Goal: Information Seeking & Learning: Compare options

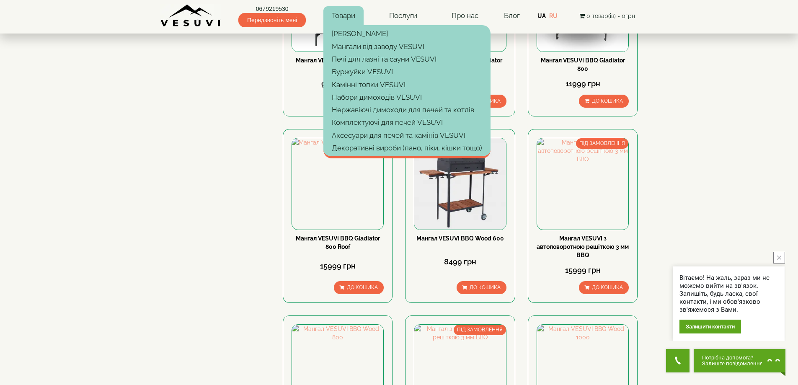
click at [349, 14] on link "Товари" at bounding box center [343, 15] width 40 height 19
click at [349, 34] on link "[PERSON_NAME]" at bounding box center [406, 33] width 167 height 13
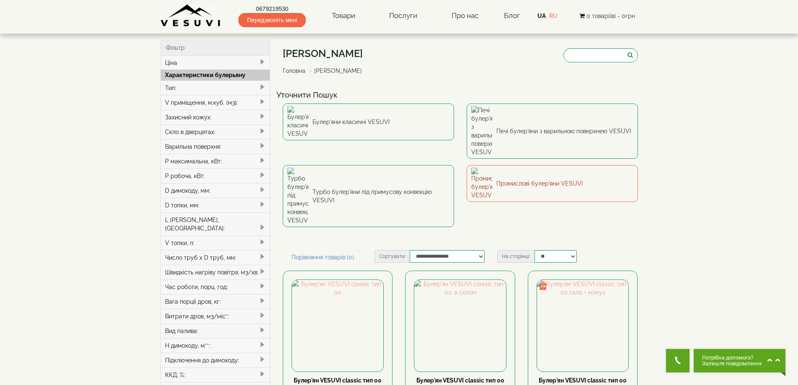
click at [504, 165] on link "Промислові булер'яни VESUVI" at bounding box center [552, 183] width 171 height 37
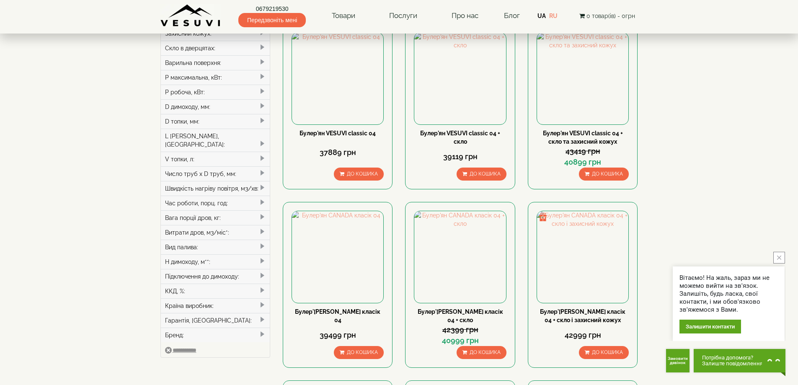
scroll to position [42, 0]
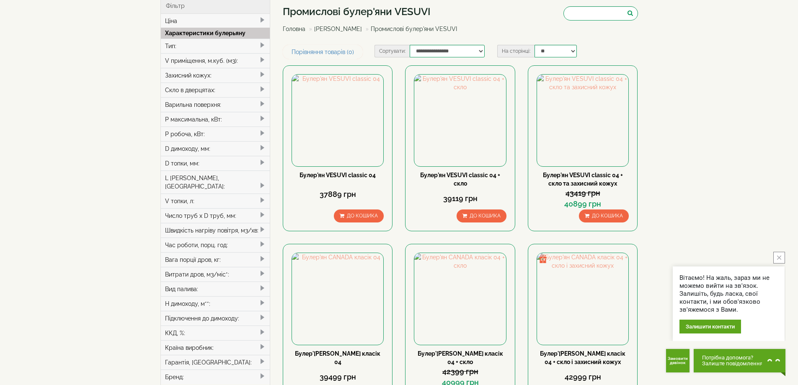
click at [200, 43] on div "Тип:" at bounding box center [215, 46] width 109 height 15
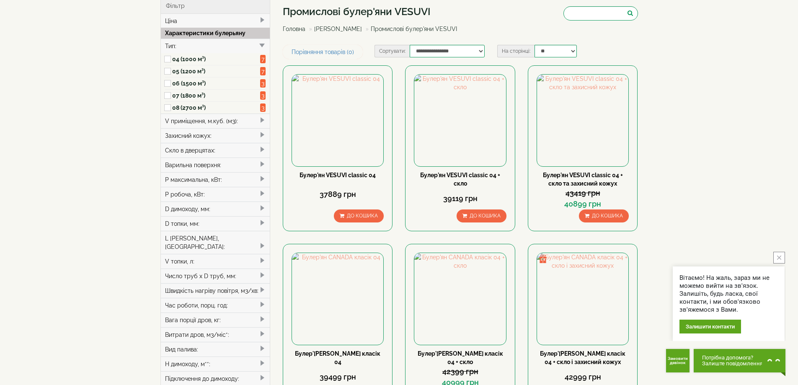
click at [194, 110] on label "08 (2700 м³)" at bounding box center [216, 107] width 88 height 8
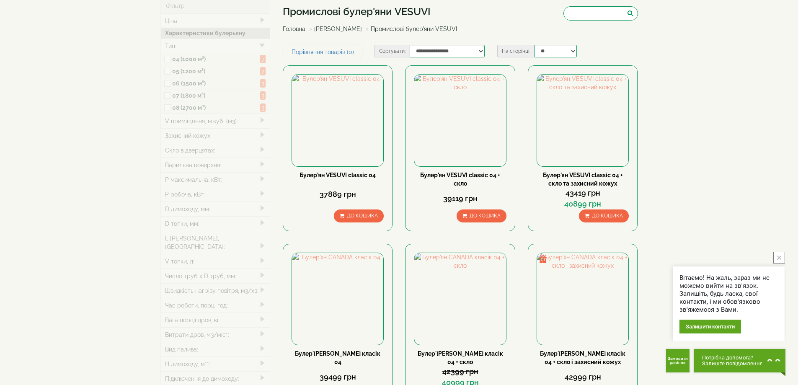
type input "*****"
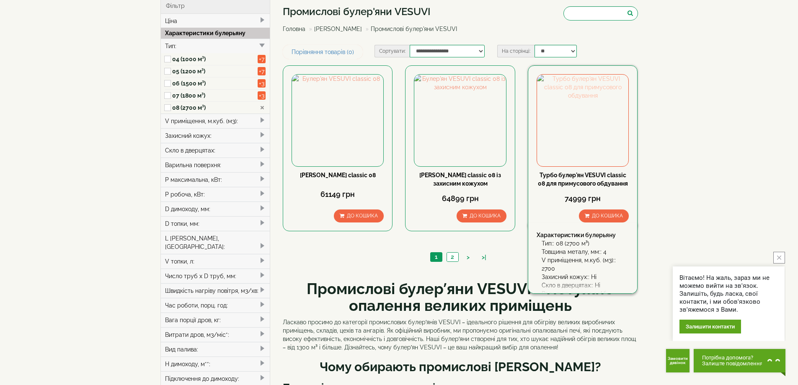
click at [584, 121] on img at bounding box center [582, 120] width 91 height 91
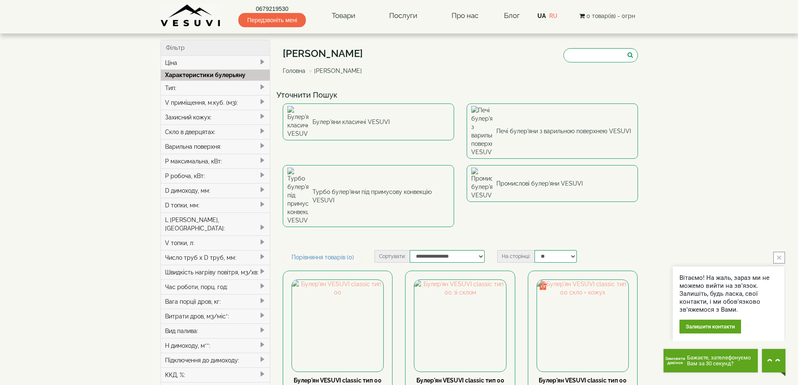
click at [669, 367] on button "Замовити дзвінок Бажаєте, зателефонуємо Вам за 30 секунд?" at bounding box center [711, 360] width 94 height 23
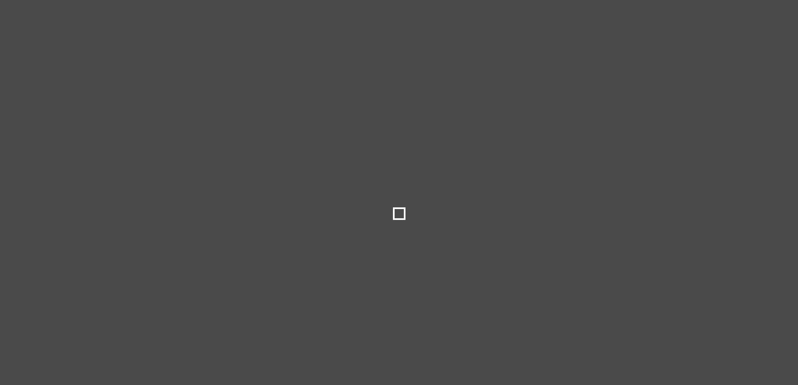
select select
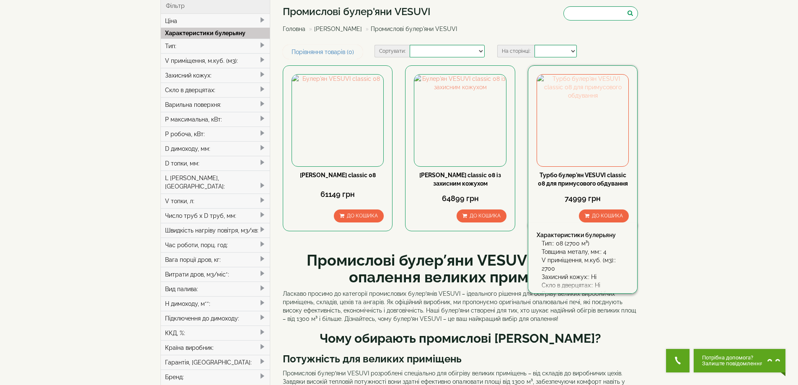
click at [572, 138] on img at bounding box center [582, 120] width 91 height 91
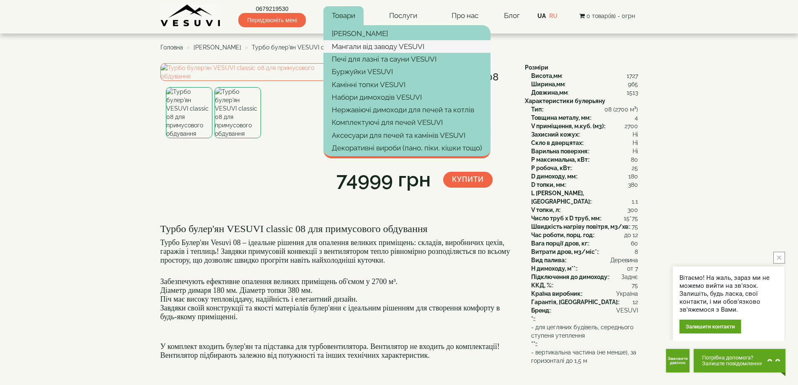
click at [349, 44] on link "Мангали від заводу VESUVI" at bounding box center [406, 46] width 167 height 13
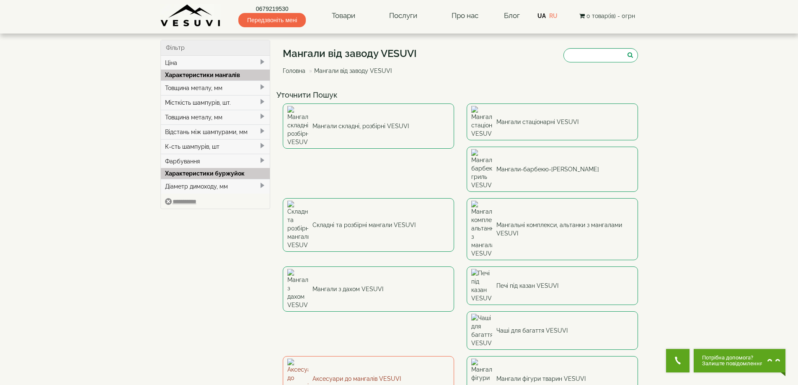
click at [326, 356] on link "Аксесуари до мангалів VESUVI" at bounding box center [368, 378] width 171 height 45
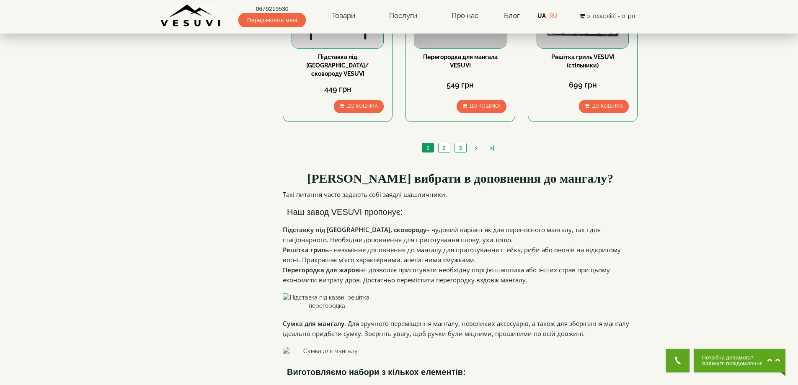
scroll to position [964, 0]
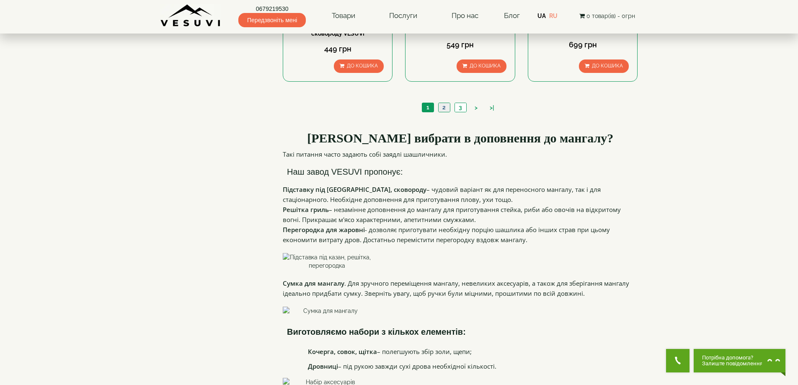
click at [444, 103] on link "2" at bounding box center [444, 107] width 12 height 9
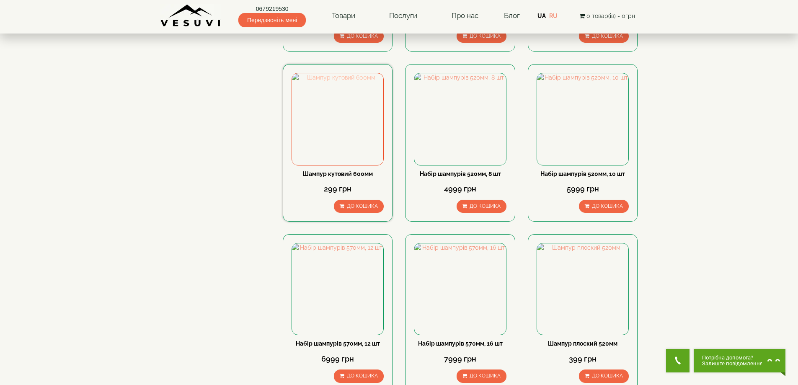
scroll to position [770, 0]
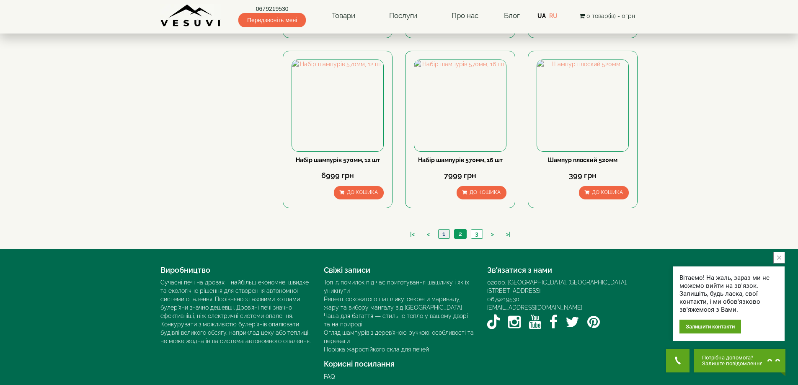
click at [441, 230] on link "1" at bounding box center [443, 234] width 11 height 9
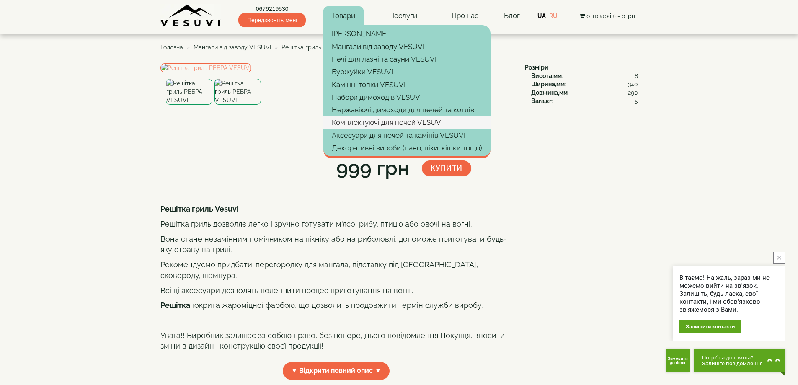
click at [360, 120] on link "Комплектуючі для печей VESUVI" at bounding box center [406, 122] width 167 height 13
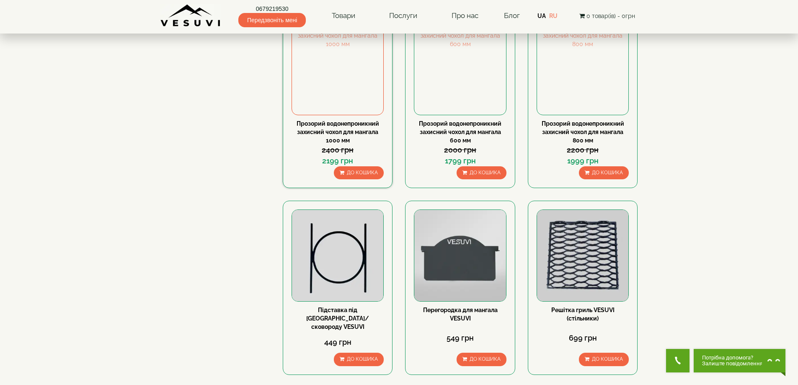
scroll to position [838, 0]
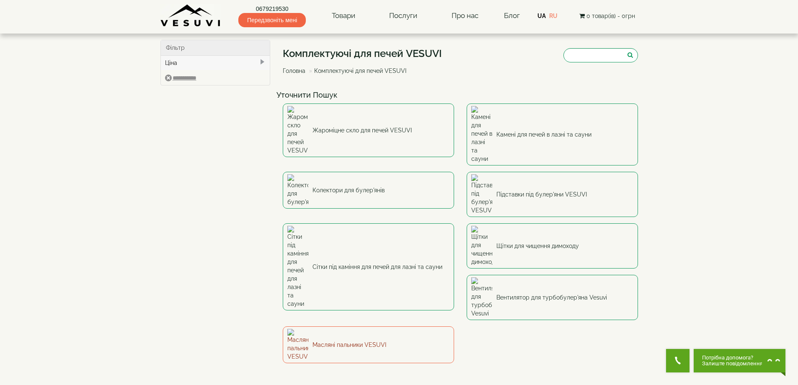
click at [454, 326] on link "Масляні пальники VESUVI" at bounding box center [368, 344] width 171 height 37
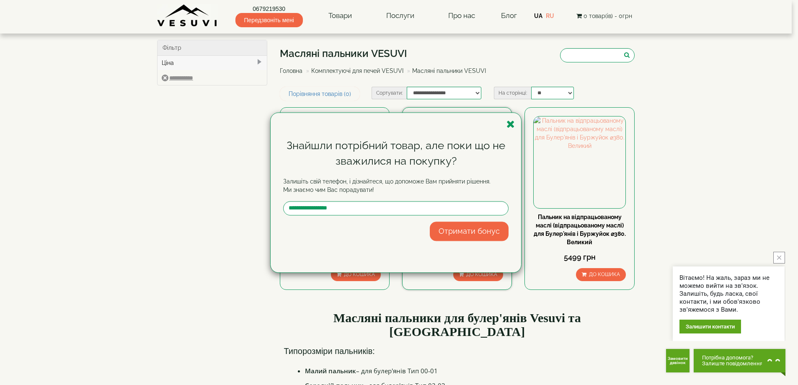
click at [512, 123] on icon "button" at bounding box center [510, 124] width 8 height 10
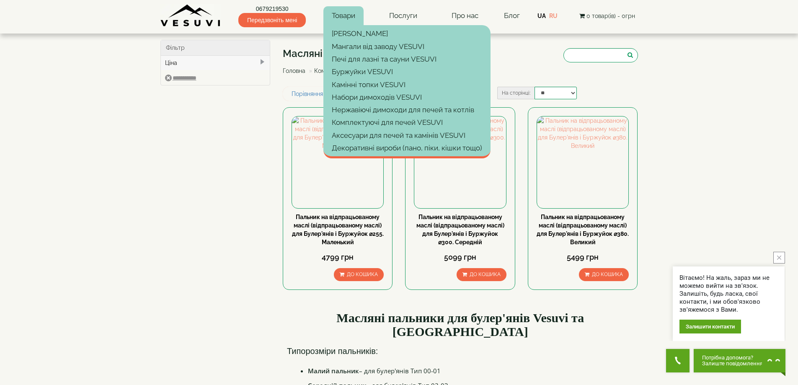
click at [353, 13] on link "Товари" at bounding box center [343, 15] width 40 height 19
click at [355, 54] on link "Печі для лазні та сауни VESUVI" at bounding box center [406, 59] width 167 height 13
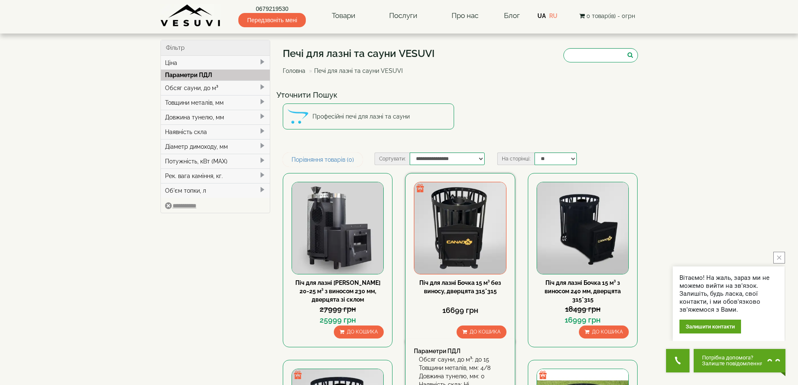
click at [470, 225] on img at bounding box center [459, 227] width 91 height 91
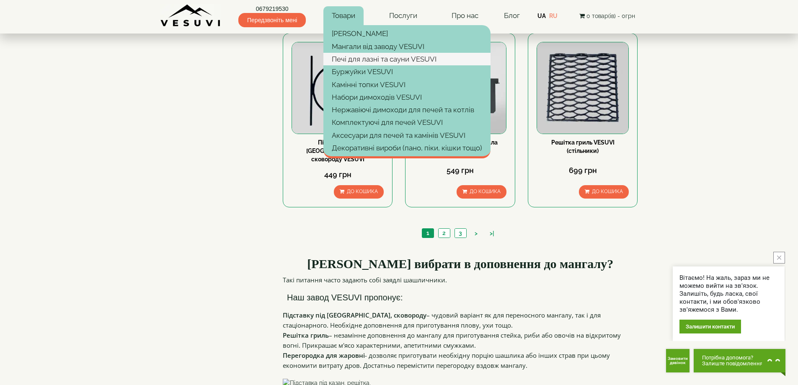
click at [347, 59] on link "Печі для лазні та сауни VESUVI" at bounding box center [406, 59] width 167 height 13
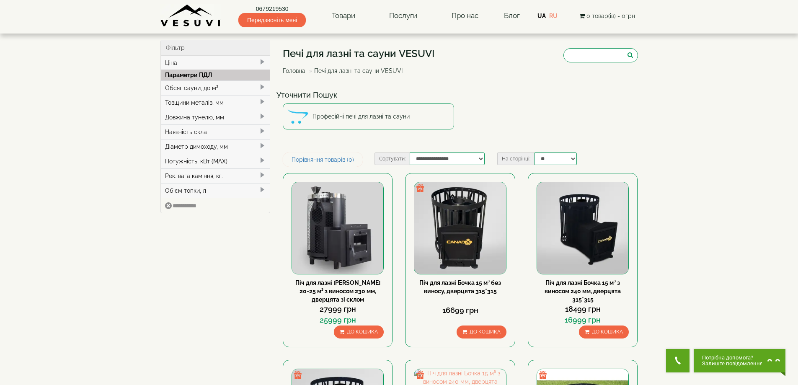
click at [186, 87] on div "Обсяг сауни, до м³" at bounding box center [215, 87] width 109 height 15
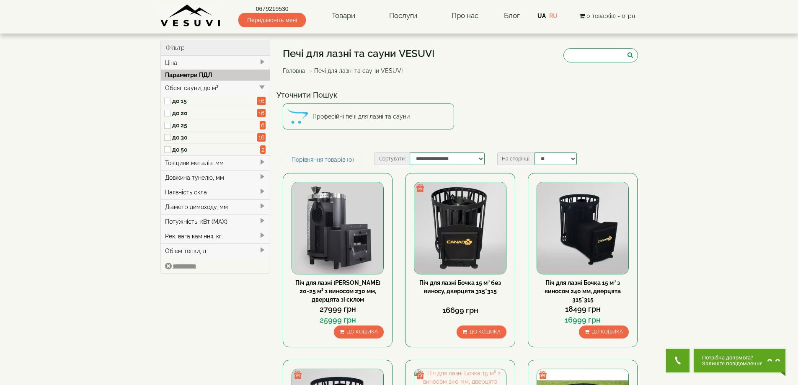
click at [183, 135] on label "до 30" at bounding box center [214, 137] width 85 height 8
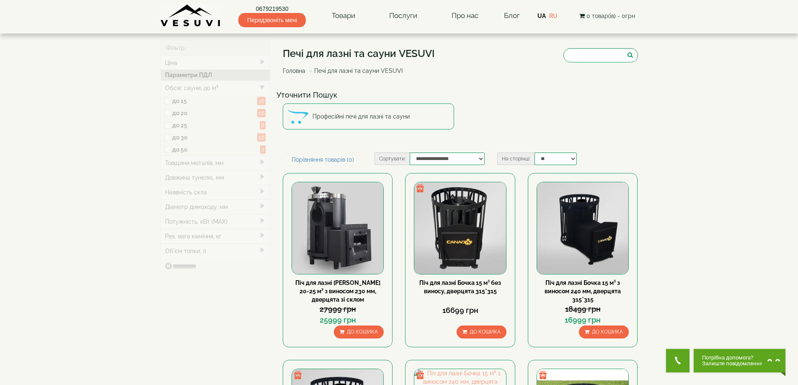
type input "*****"
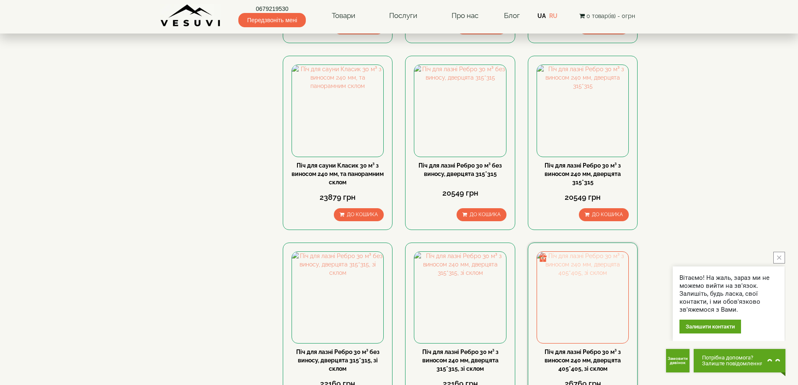
scroll to position [670, 0]
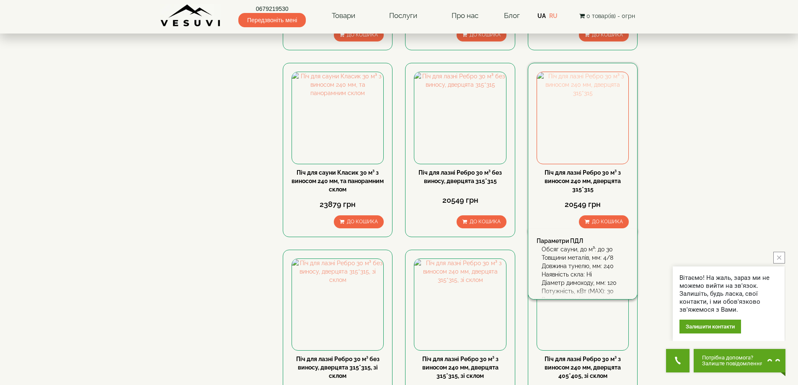
click at [563, 132] on img at bounding box center [582, 117] width 91 height 91
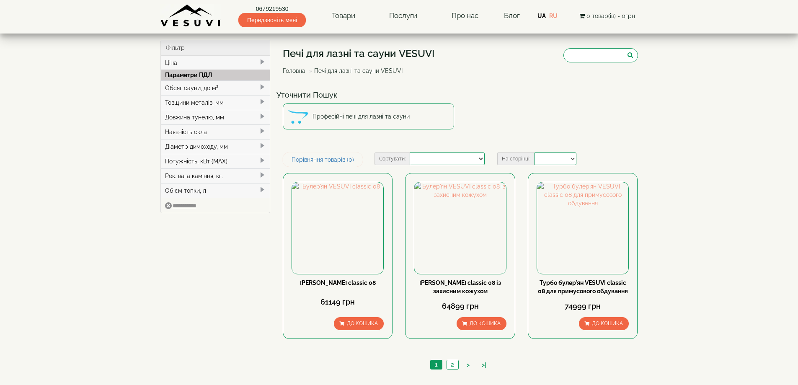
select select
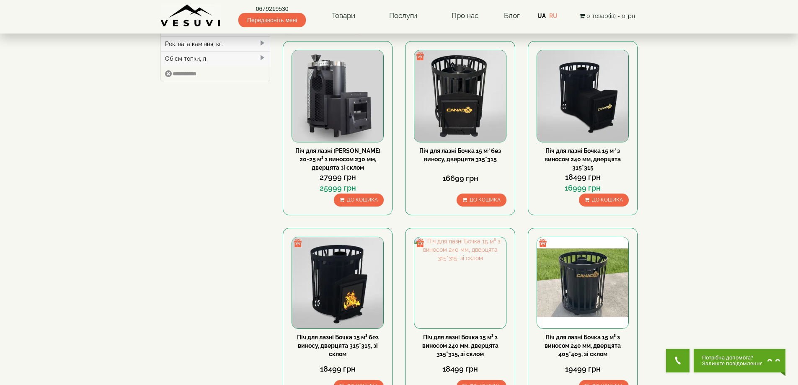
scroll to position [42, 0]
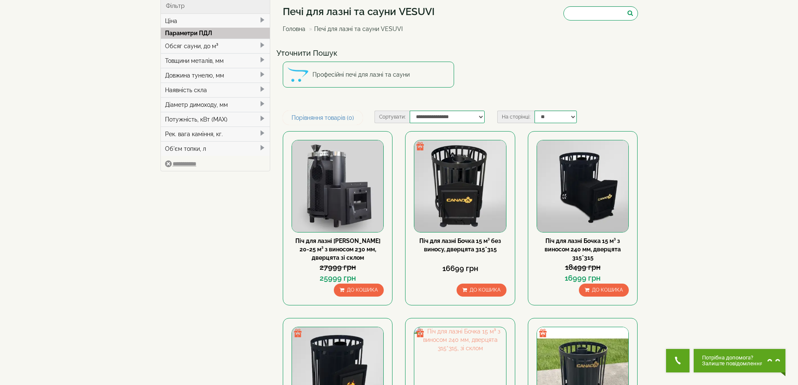
click at [189, 46] on div "Обсяг сауни, до м³" at bounding box center [215, 46] width 109 height 15
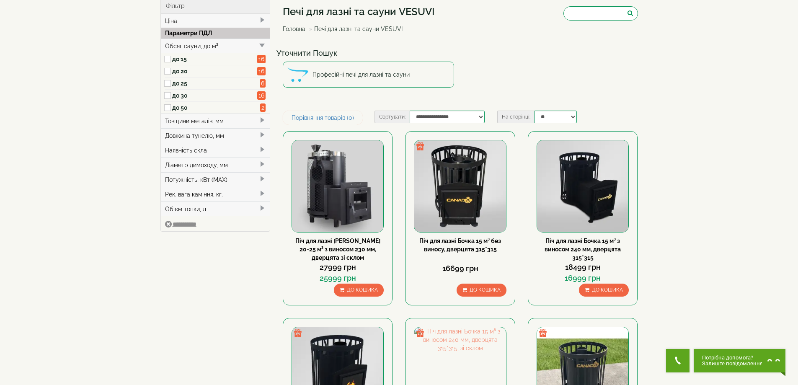
click at [182, 97] on label "до 30" at bounding box center [214, 95] width 85 height 8
type input "*****"
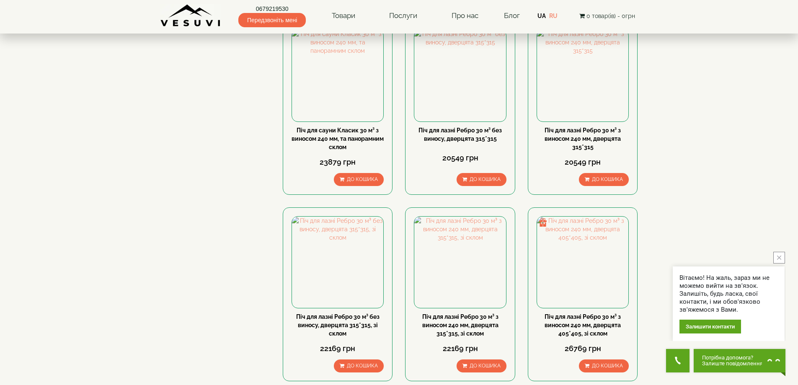
scroll to position [712, 0]
click at [340, 239] on img at bounding box center [337, 262] width 91 height 91
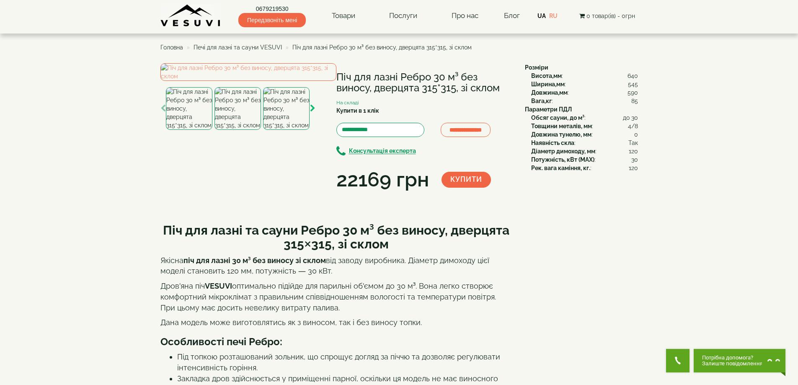
click at [314, 112] on icon "button" at bounding box center [312, 109] width 5 height 8
click at [179, 130] on img at bounding box center [189, 108] width 47 height 43
click at [217, 81] on img at bounding box center [248, 72] width 176 height 18
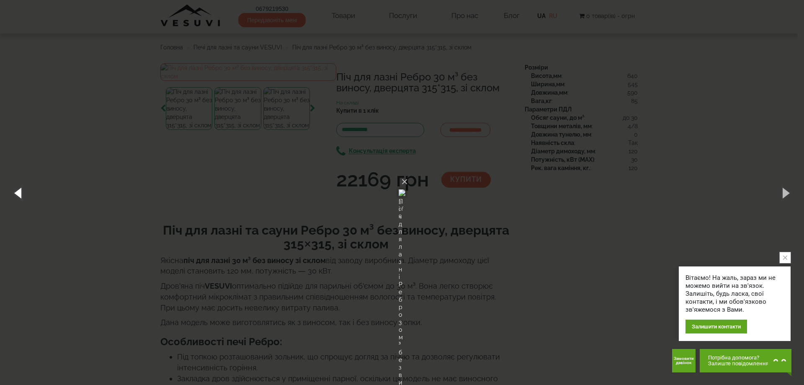
click at [19, 195] on button "button" at bounding box center [19, 193] width 38 height 46
click at [791, 194] on button "button" at bounding box center [786, 193] width 38 height 46
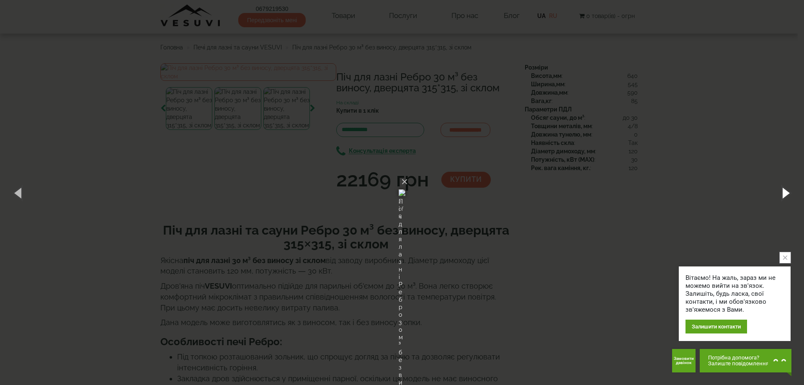
click at [791, 194] on button "button" at bounding box center [786, 193] width 38 height 46
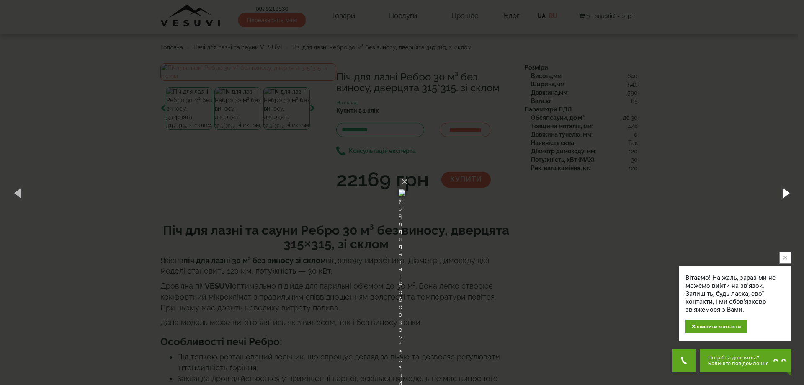
click at [791, 194] on button "button" at bounding box center [786, 193] width 38 height 46
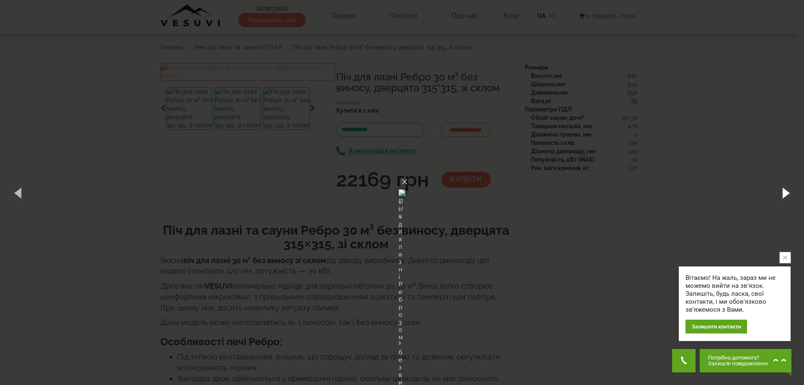
click at [791, 194] on button "button" at bounding box center [786, 193] width 38 height 46
drag, startPoint x: 655, startPoint y: 240, endPoint x: 469, endPoint y: 178, distance: 195.8
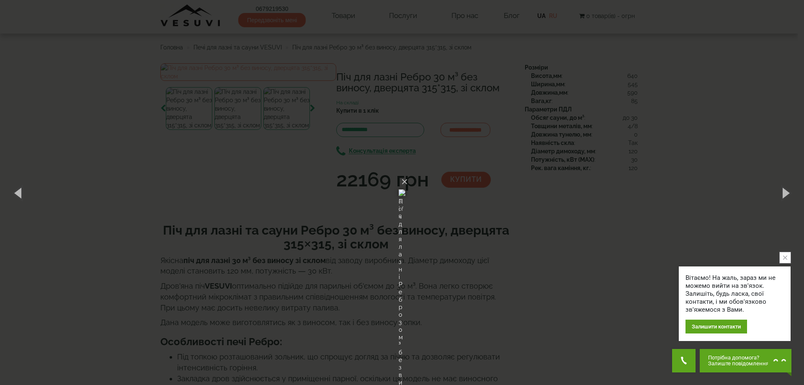
click at [651, 240] on div "× Піч для лазні Ребро 30 м³ без виносу, дверцята 315*315, зі склом 8 of 8 Loadi…" at bounding box center [402, 192] width 804 height 385
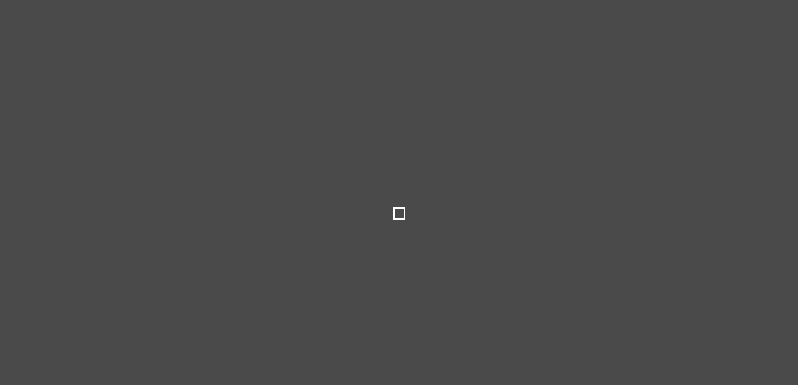
select select
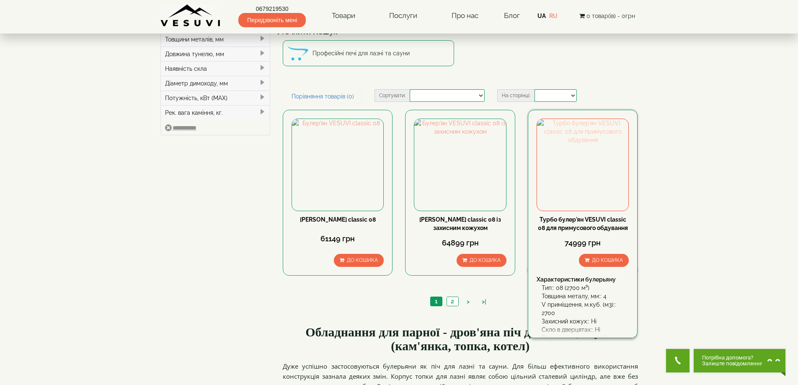
scroll to position [48, 0]
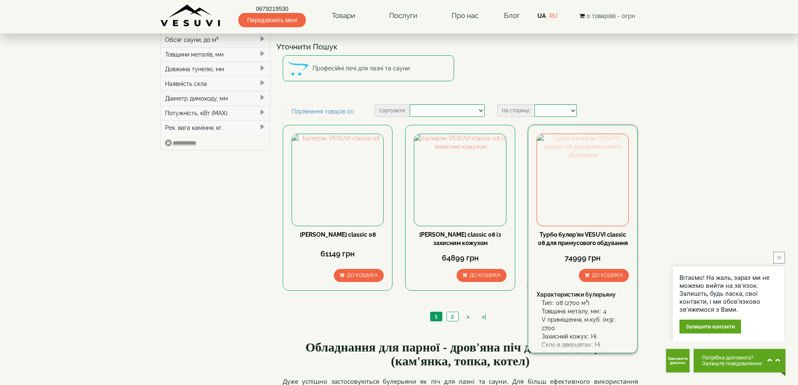
click at [576, 176] on img at bounding box center [582, 179] width 91 height 91
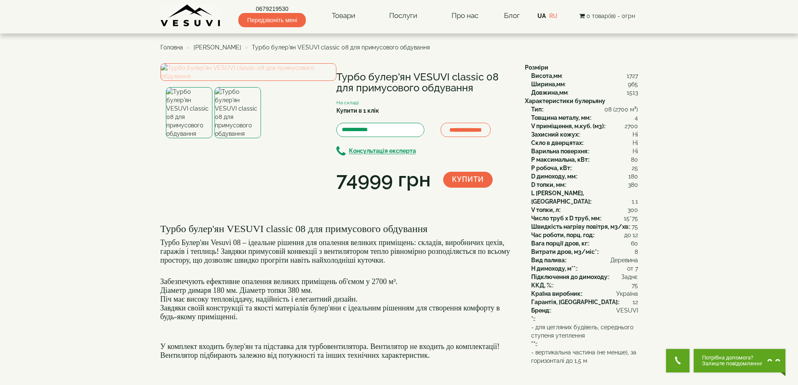
click at [238, 81] on img at bounding box center [248, 72] width 176 height 18
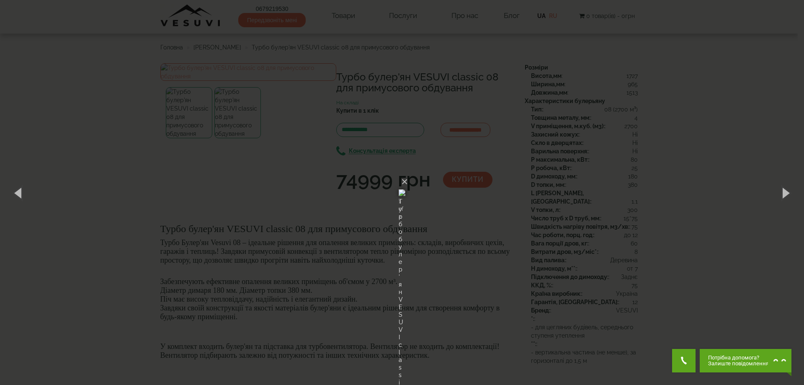
click at [557, 124] on div "× Турбо булер'ян VESUVI classic 08 для примусового обдування 1 of 2 Loading..." at bounding box center [402, 192] width 804 height 385
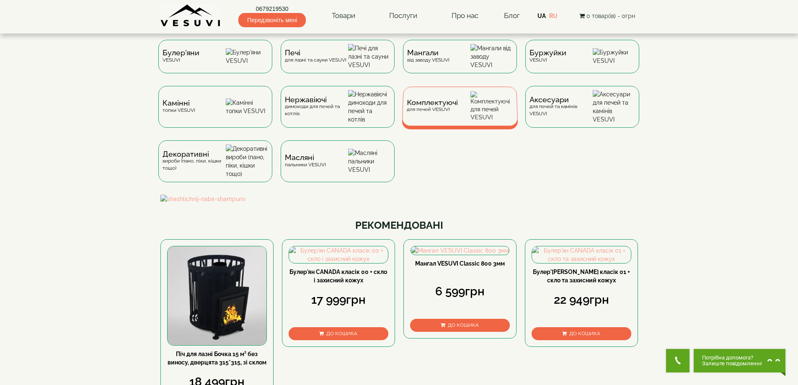
click at [473, 119] on div "Комплектуючі для печей VESUVI" at bounding box center [460, 106] width 116 height 39
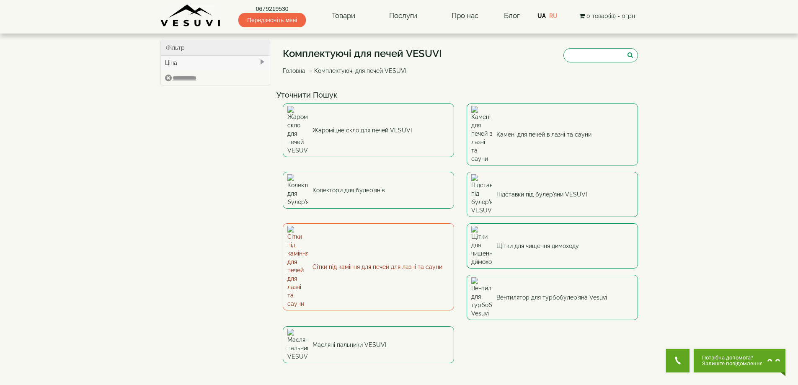
click at [338, 223] on link "Сітки під каміння для печей для лазні та сауни" at bounding box center [368, 266] width 171 height 87
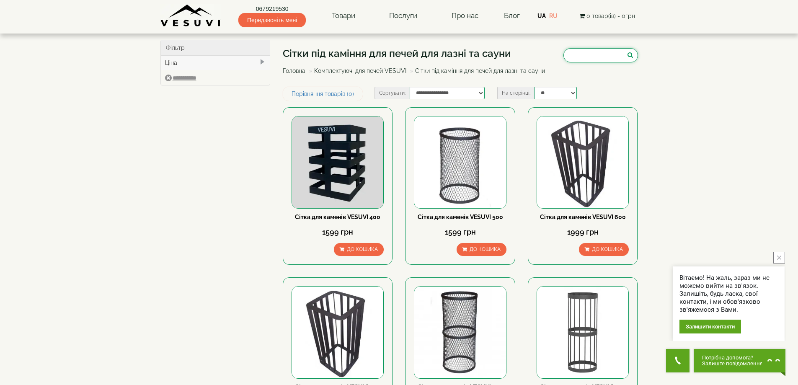
click at [571, 57] on input "search" at bounding box center [600, 55] width 75 height 14
paste input "**********"
type input "**********"
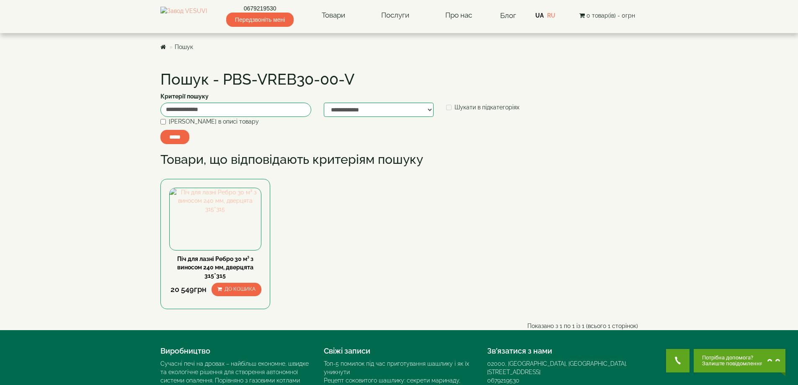
click at [239, 213] on img at bounding box center [216, 200] width 92 height 25
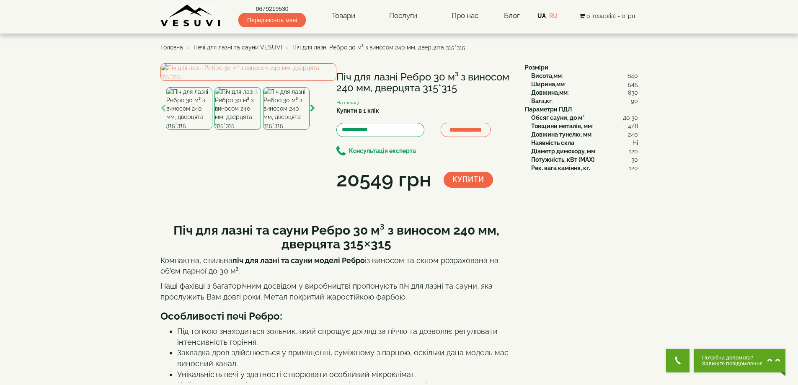
click at [313, 112] on icon "button" at bounding box center [312, 109] width 5 height 8
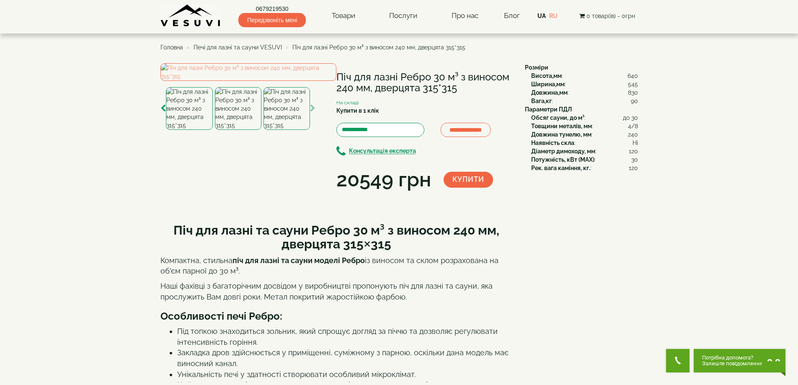
click at [263, 48] on span "Печі для лазні та сауни VESUVI" at bounding box center [238, 47] width 88 height 7
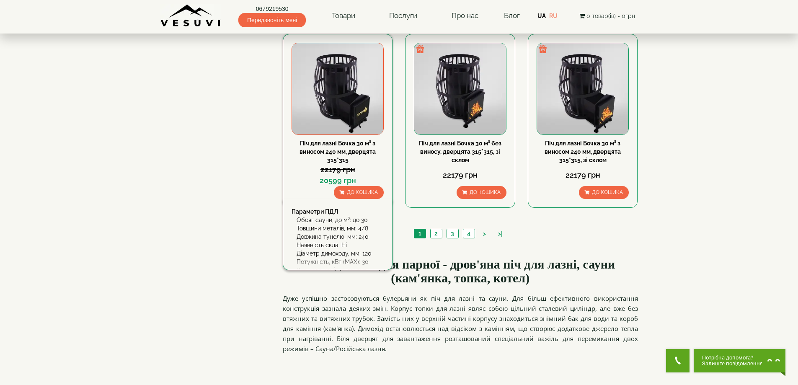
scroll to position [1005, 0]
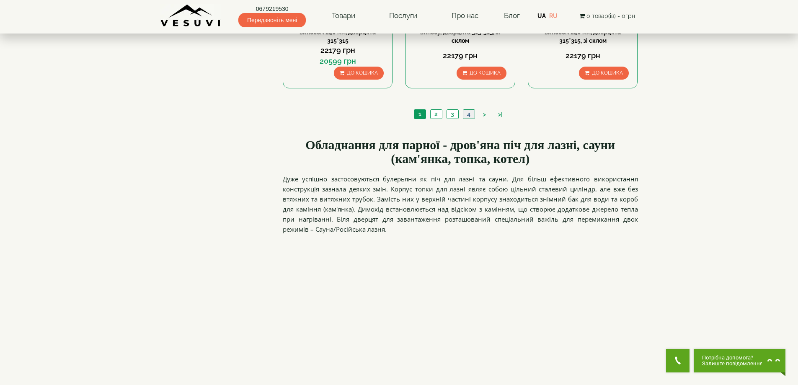
click at [467, 115] on link "4" at bounding box center [469, 114] width 12 height 9
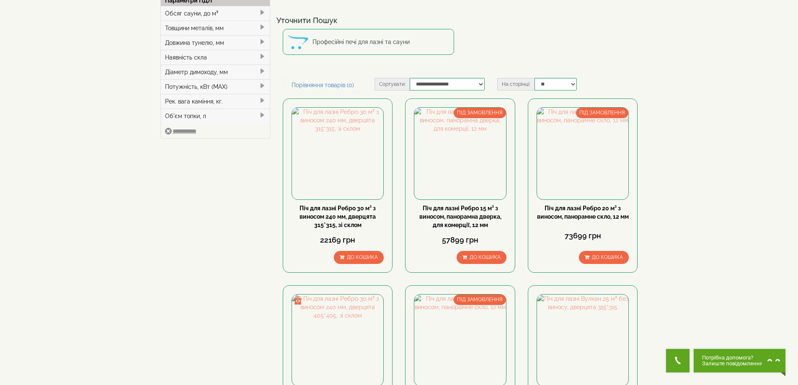
scroll to position [209, 0]
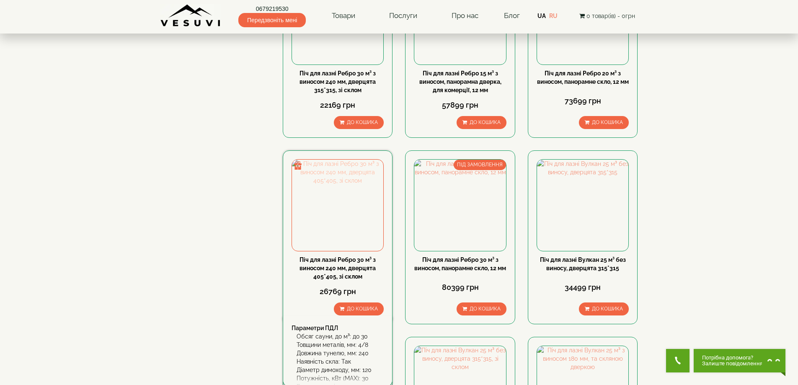
click at [360, 202] on img at bounding box center [337, 205] width 91 height 91
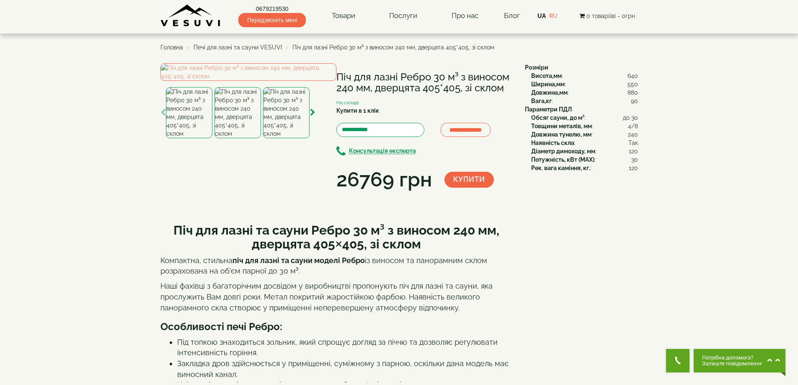
click at [316, 138] on div at bounding box center [248, 100] width 176 height 75
click at [313, 116] on icon "button" at bounding box center [312, 113] width 5 height 8
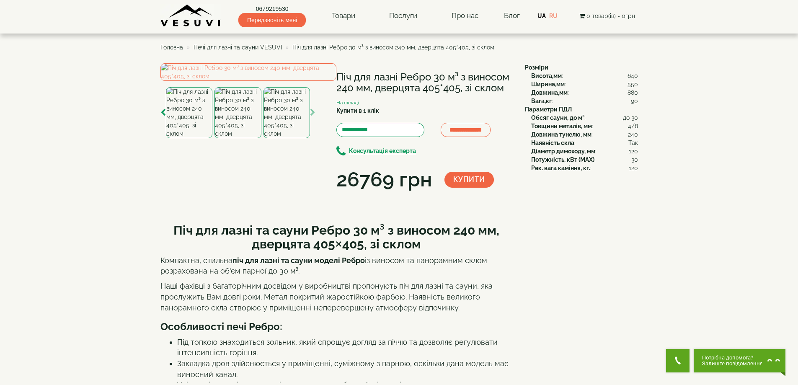
click at [313, 116] on icon "button" at bounding box center [312, 113] width 5 height 8
